Goal: Task Accomplishment & Management: Use online tool/utility

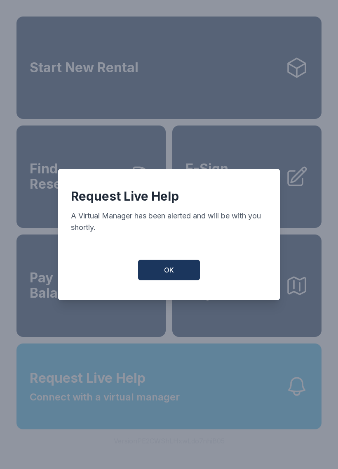
click at [174, 271] on button "OK" at bounding box center [169, 269] width 62 height 21
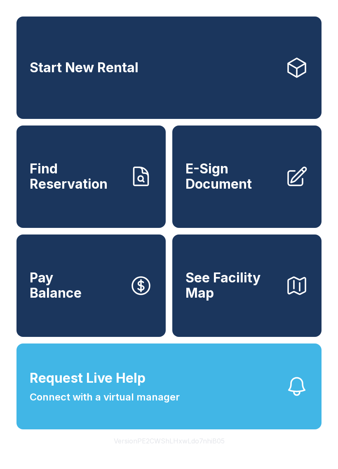
click at [214, 170] on span "E-Sign Document" at bounding box center [232, 176] width 93 height 30
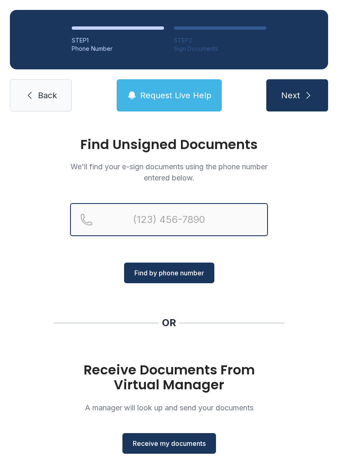
click at [161, 217] on input "Reservation phone number" at bounding box center [169, 219] width 198 height 33
type input "[PHONE_NUMBER]"
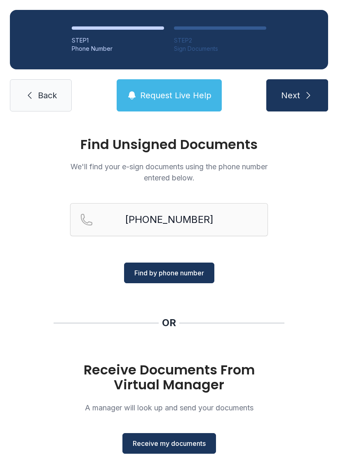
click at [181, 273] on span "Find by phone number" at bounding box center [169, 273] width 70 height 10
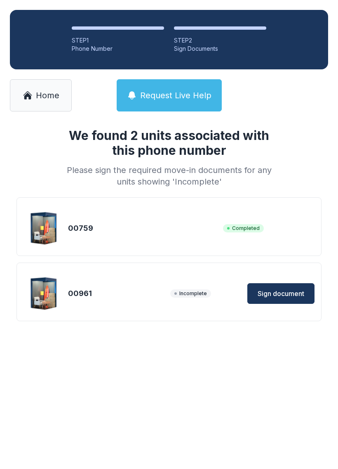
click at [287, 288] on button "Sign document" at bounding box center [280, 293] width 67 height 21
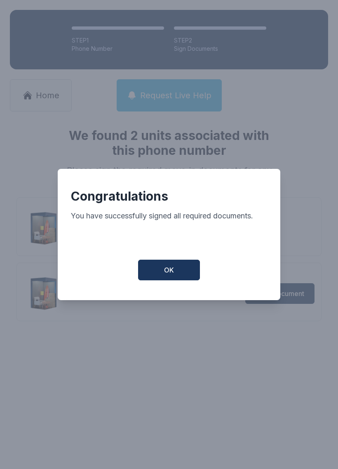
click at [162, 272] on button "OK" at bounding box center [169, 269] width 62 height 21
